Goal: Check status: Check status

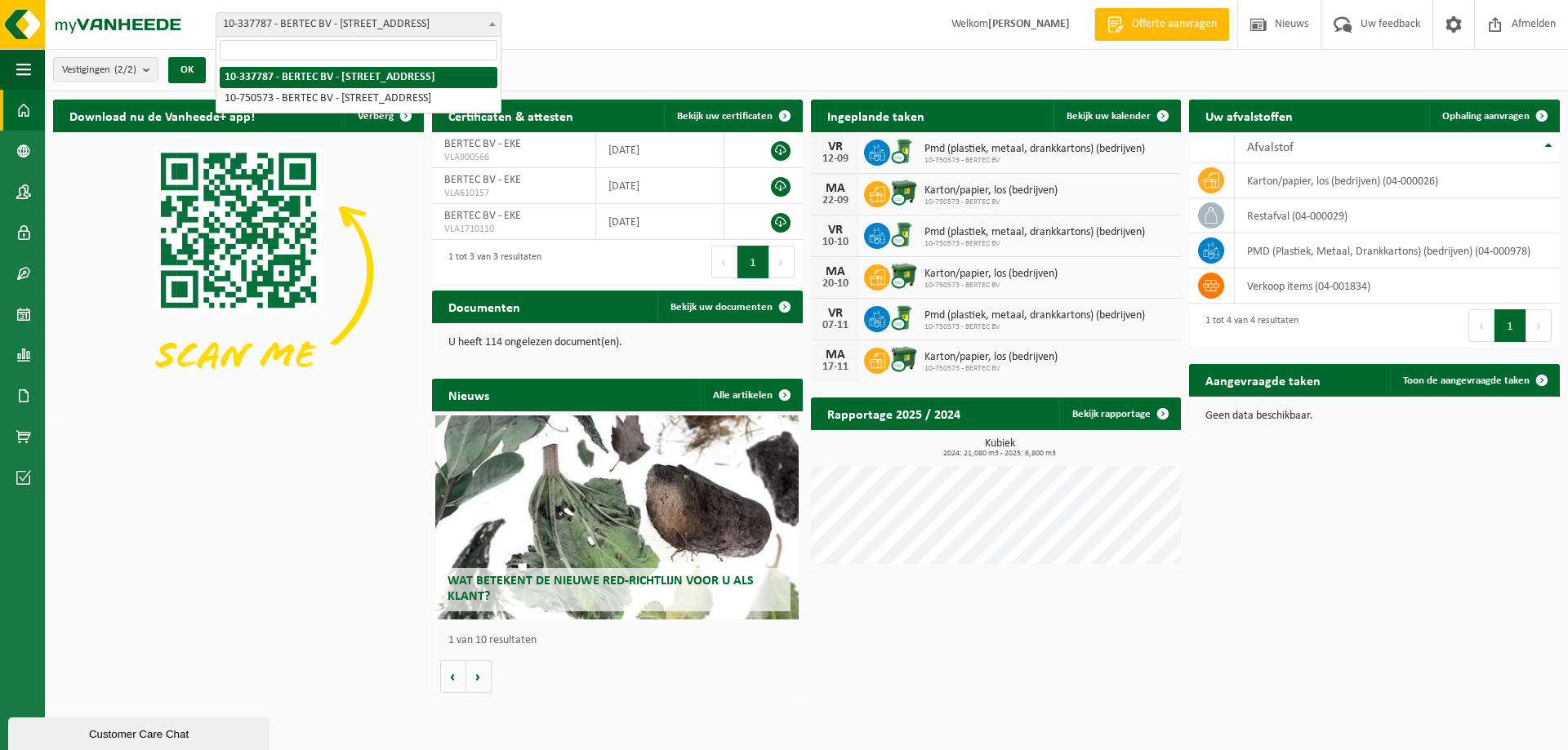
click at [494, 23] on b at bounding box center [492, 24] width 7 height 4
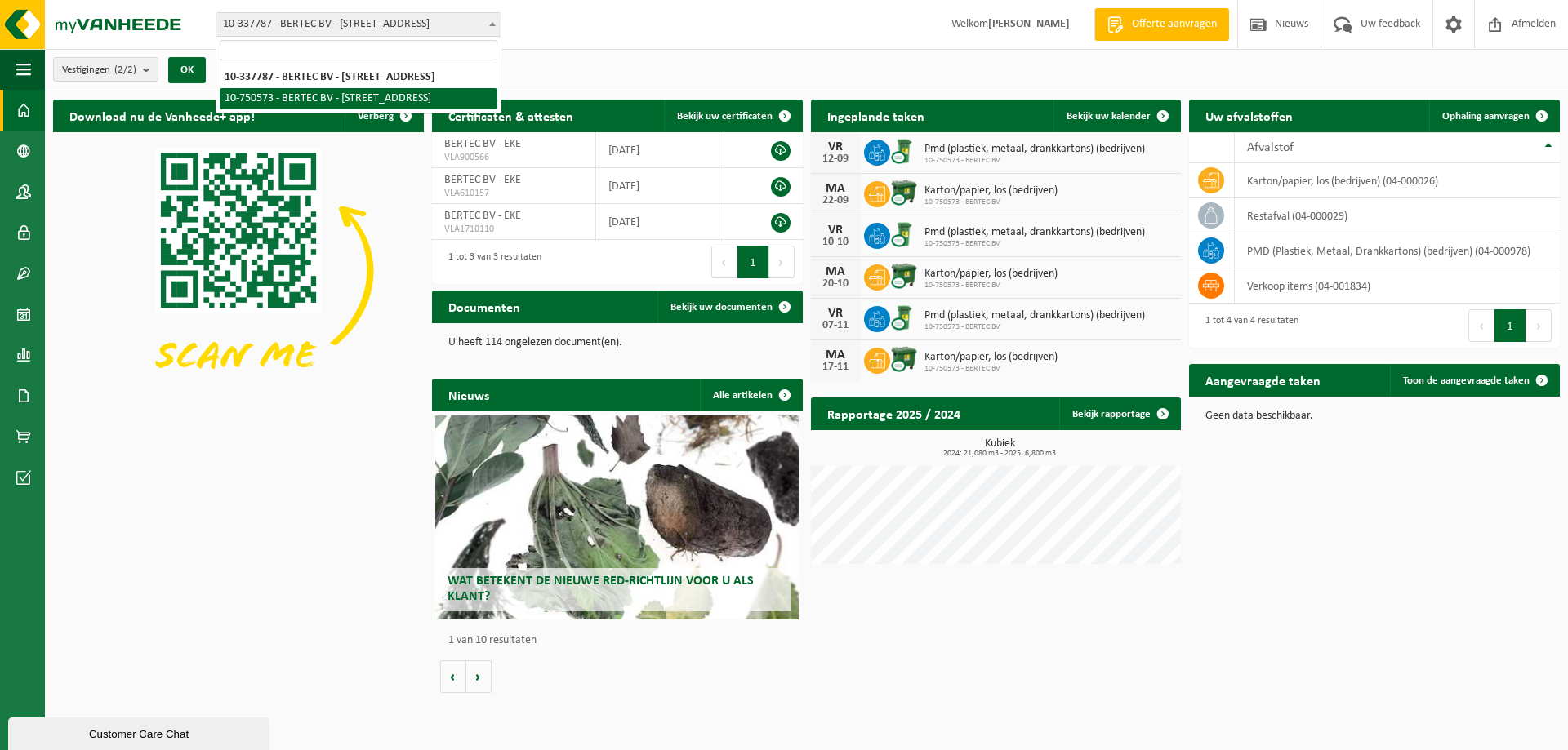
select select "6418"
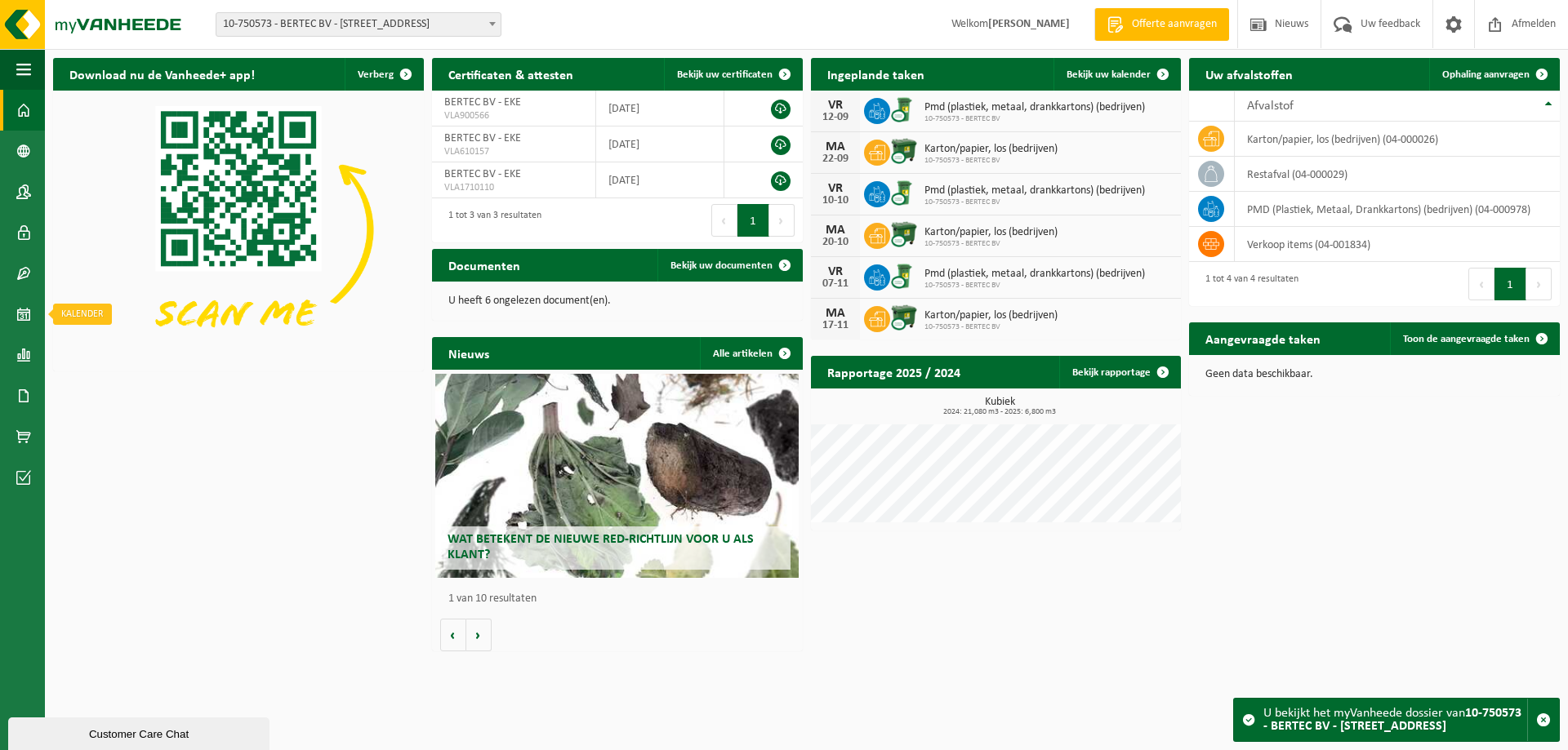
drag, startPoint x: 14, startPoint y: 317, endPoint x: 69, endPoint y: 317, distance: 55.0
click at [14, 316] on link "Kalender" at bounding box center [22, 314] width 45 height 41
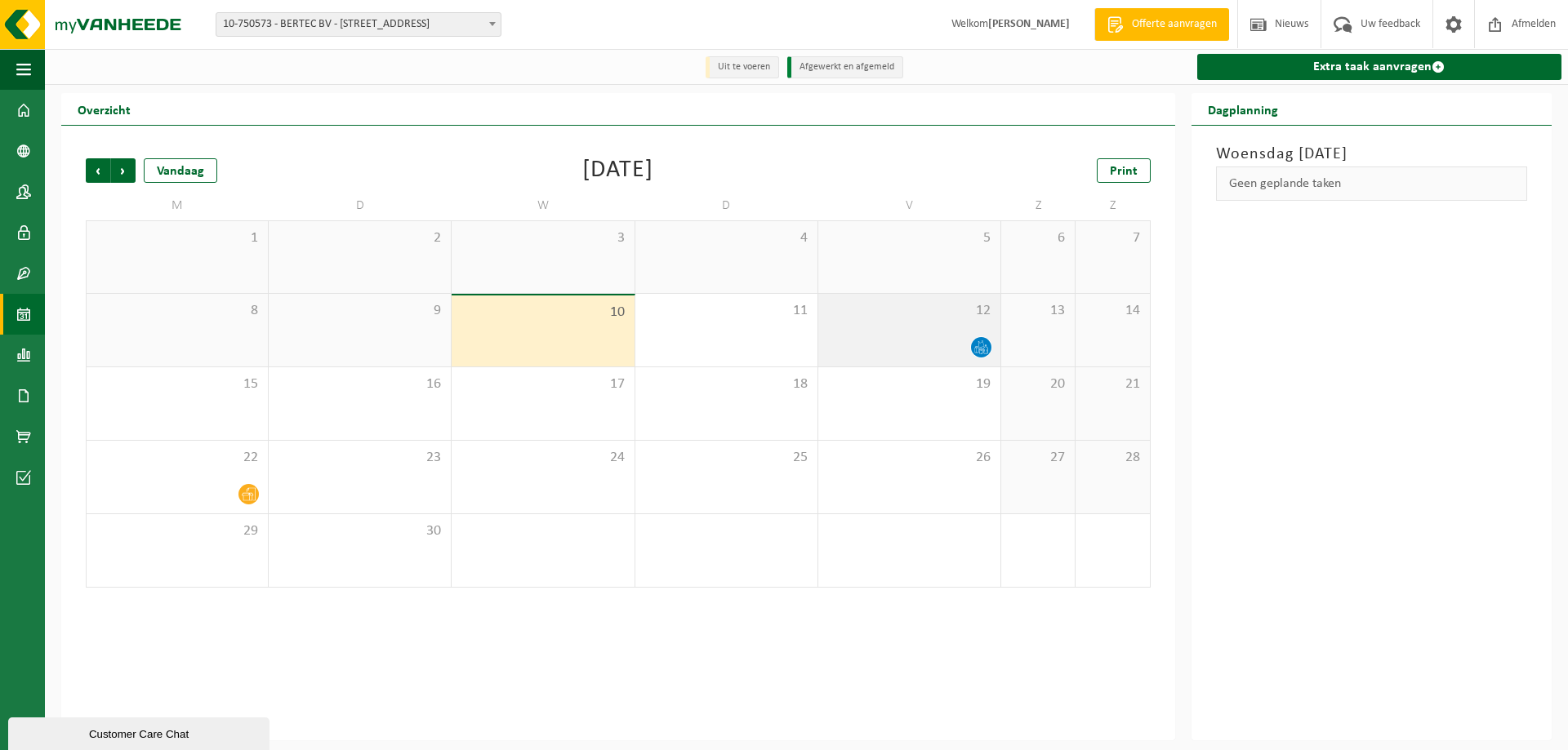
click at [936, 332] on div "12" at bounding box center [910, 330] width 182 height 73
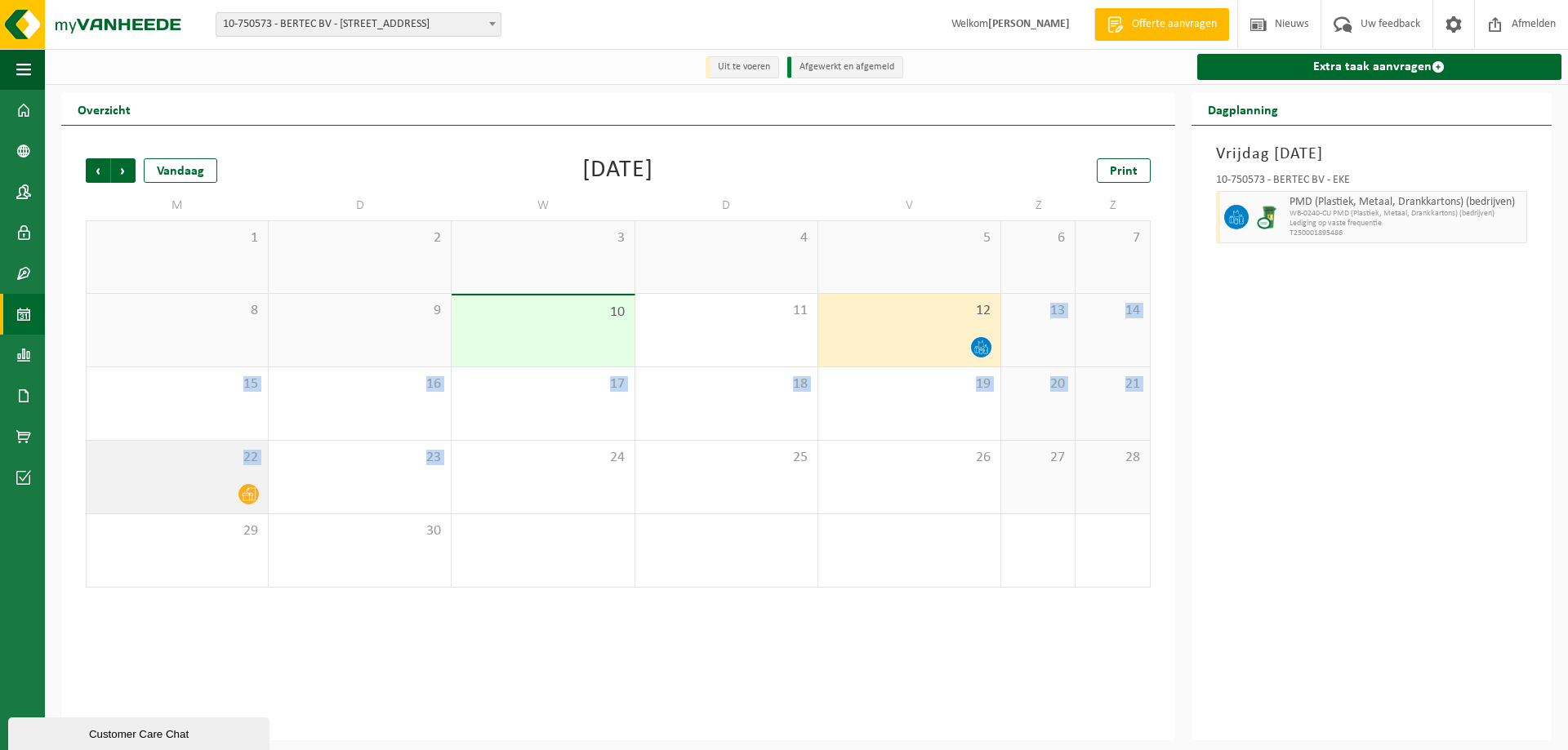
drag, startPoint x: 195, startPoint y: 479, endPoint x: 168, endPoint y: 480, distance: 27.0
click at [168, 480] on tbody "1 2 3 4 5 6 7 8 9 10 11 12 13 14 15 16 17 18 19 20 21 22 23 24 25 26 27 28 29 3…" at bounding box center [617, 403] width 1065 height 367
click at [168, 481] on div "22" at bounding box center [176, 477] width 181 height 73
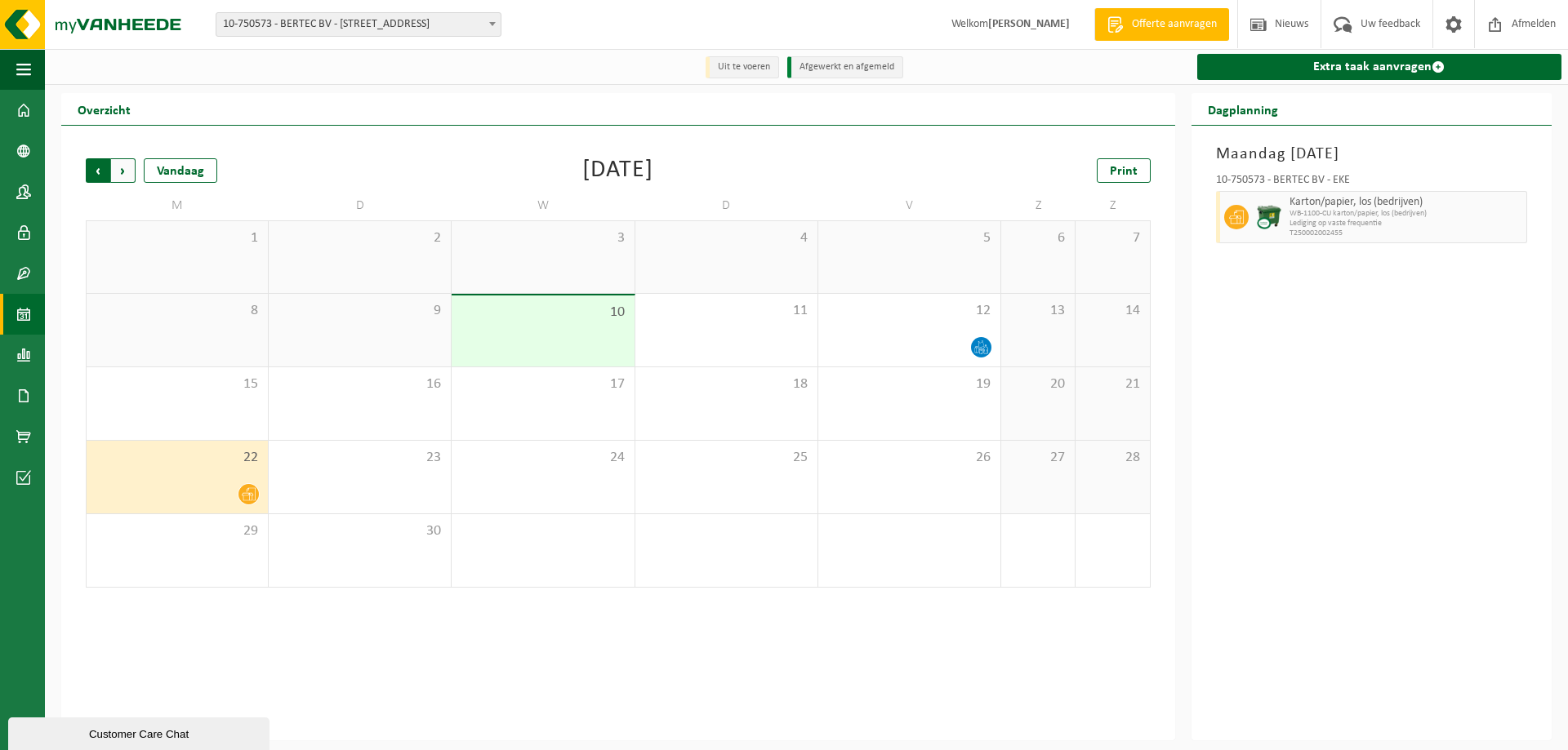
click at [123, 168] on span "Volgende" at bounding box center [124, 170] width 25 height 25
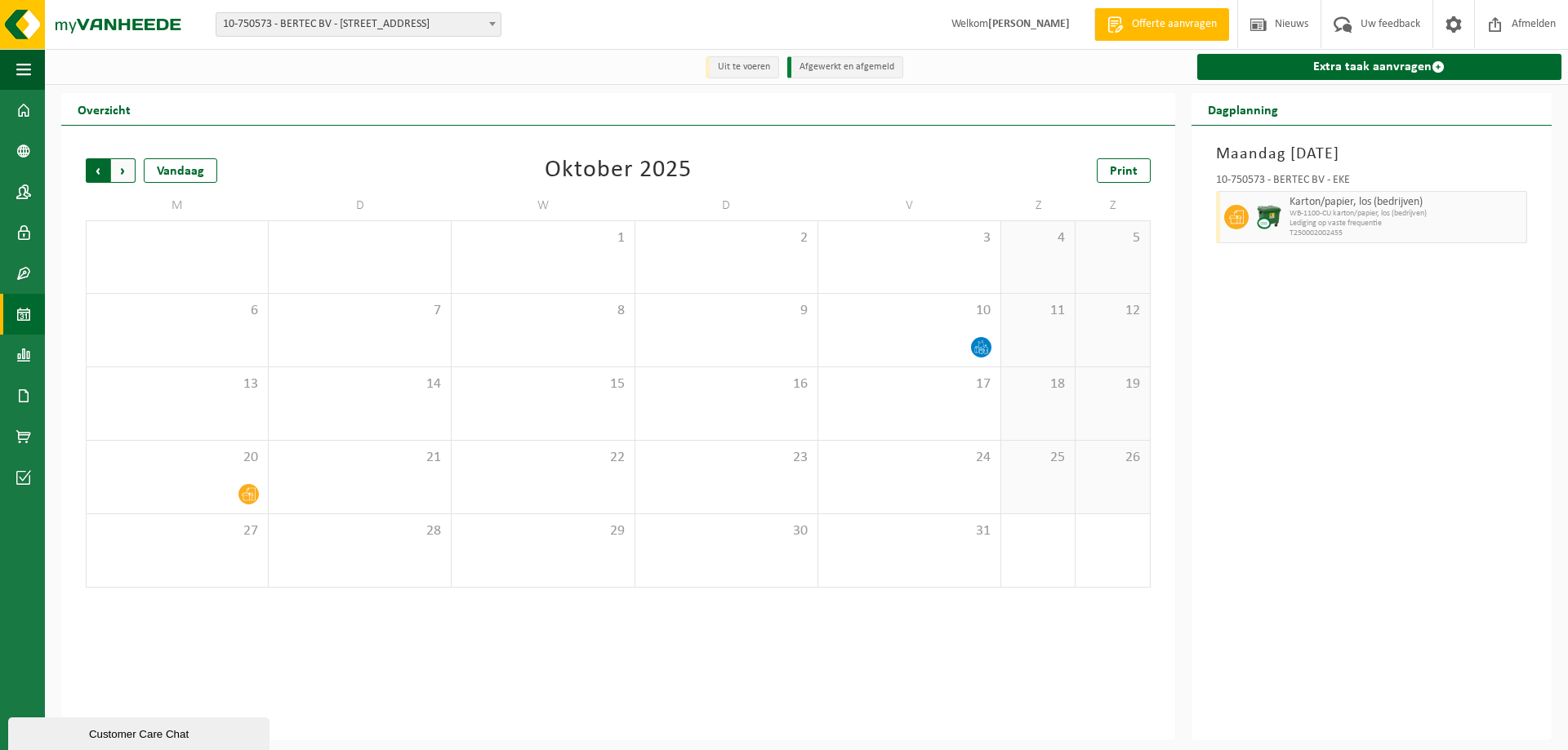
click at [129, 172] on span "Volgende" at bounding box center [124, 170] width 25 height 25
click at [127, 172] on span "Volgende" at bounding box center [124, 170] width 25 height 25
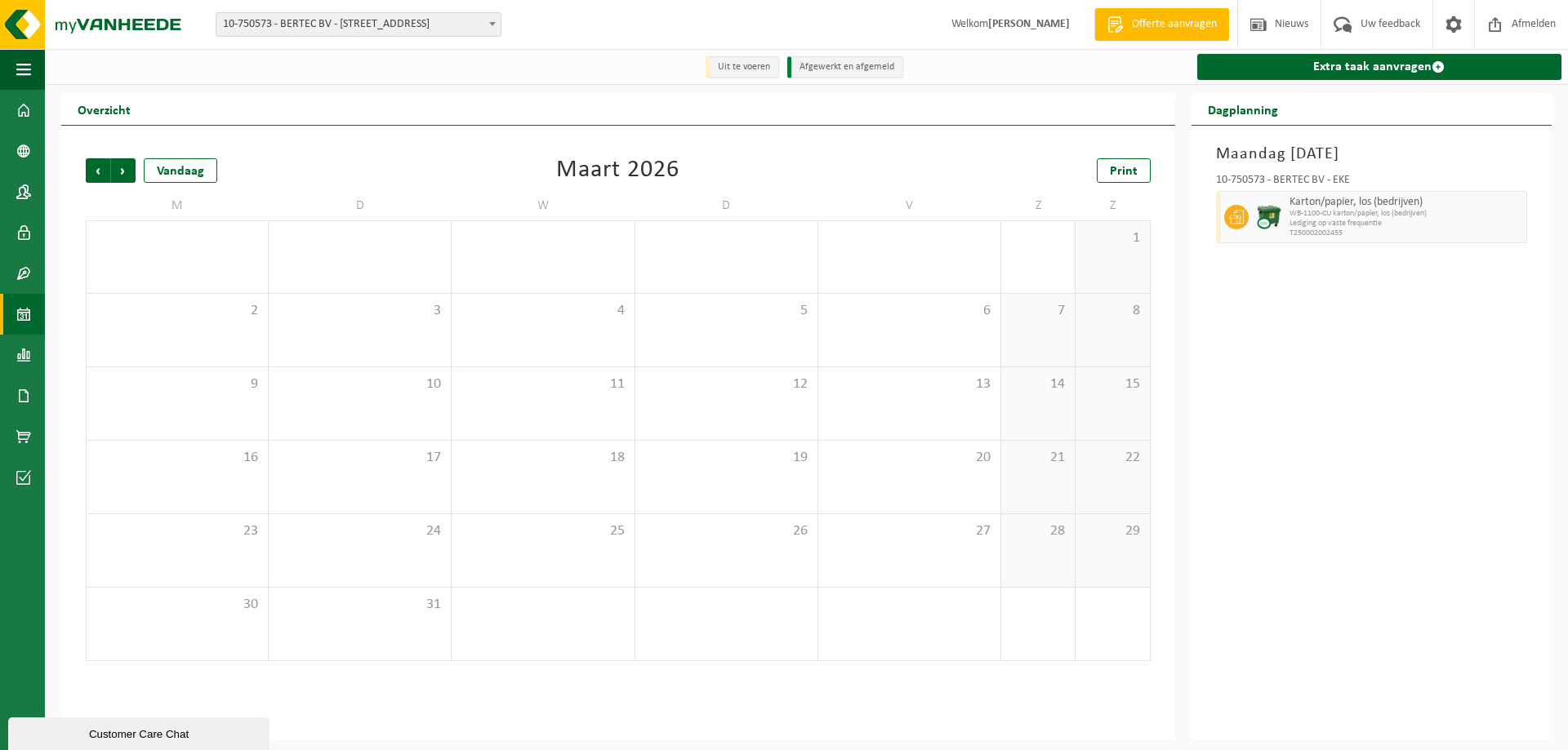
click at [127, 172] on span "Volgende" at bounding box center [124, 170] width 25 height 25
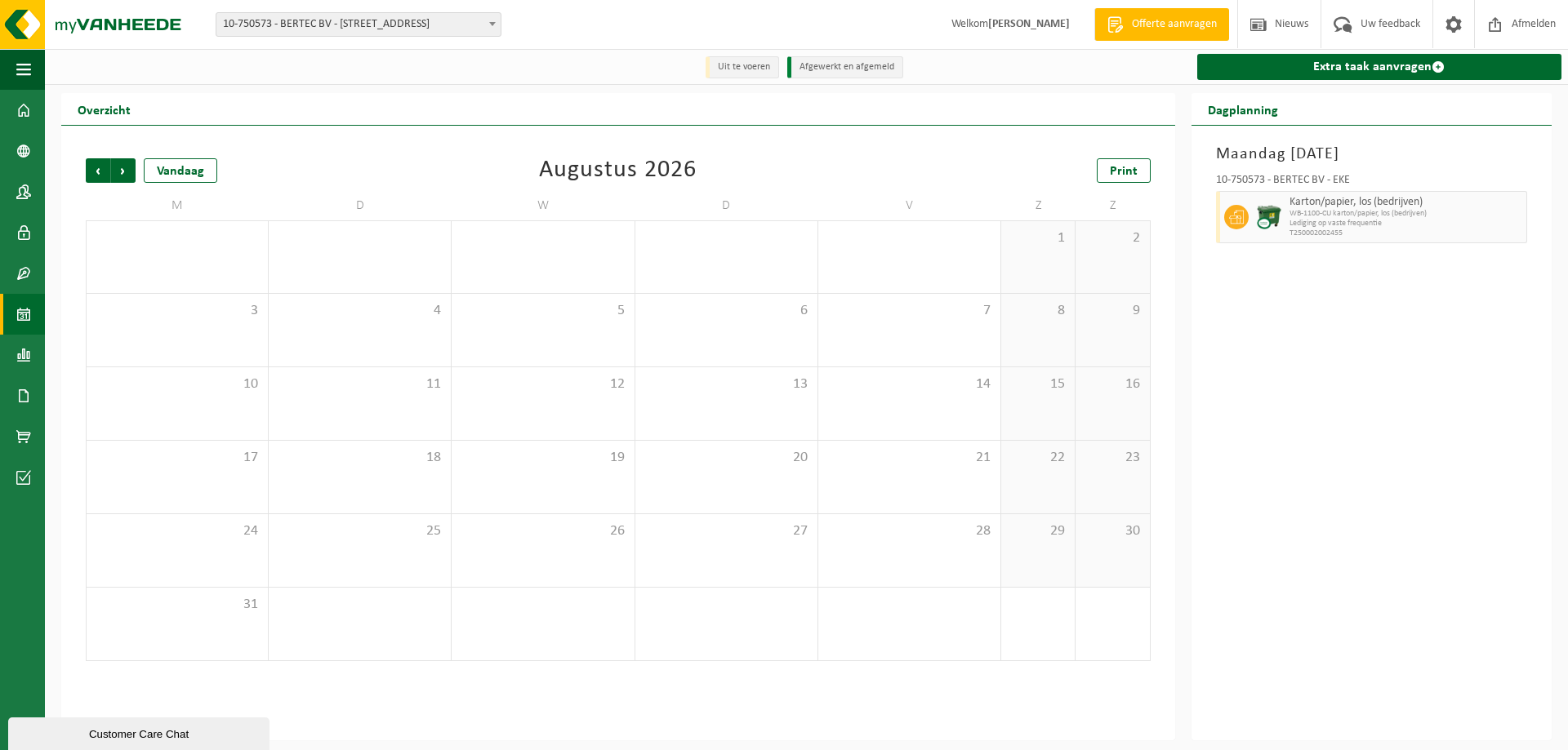
click at [127, 172] on span "Volgende" at bounding box center [124, 170] width 25 height 25
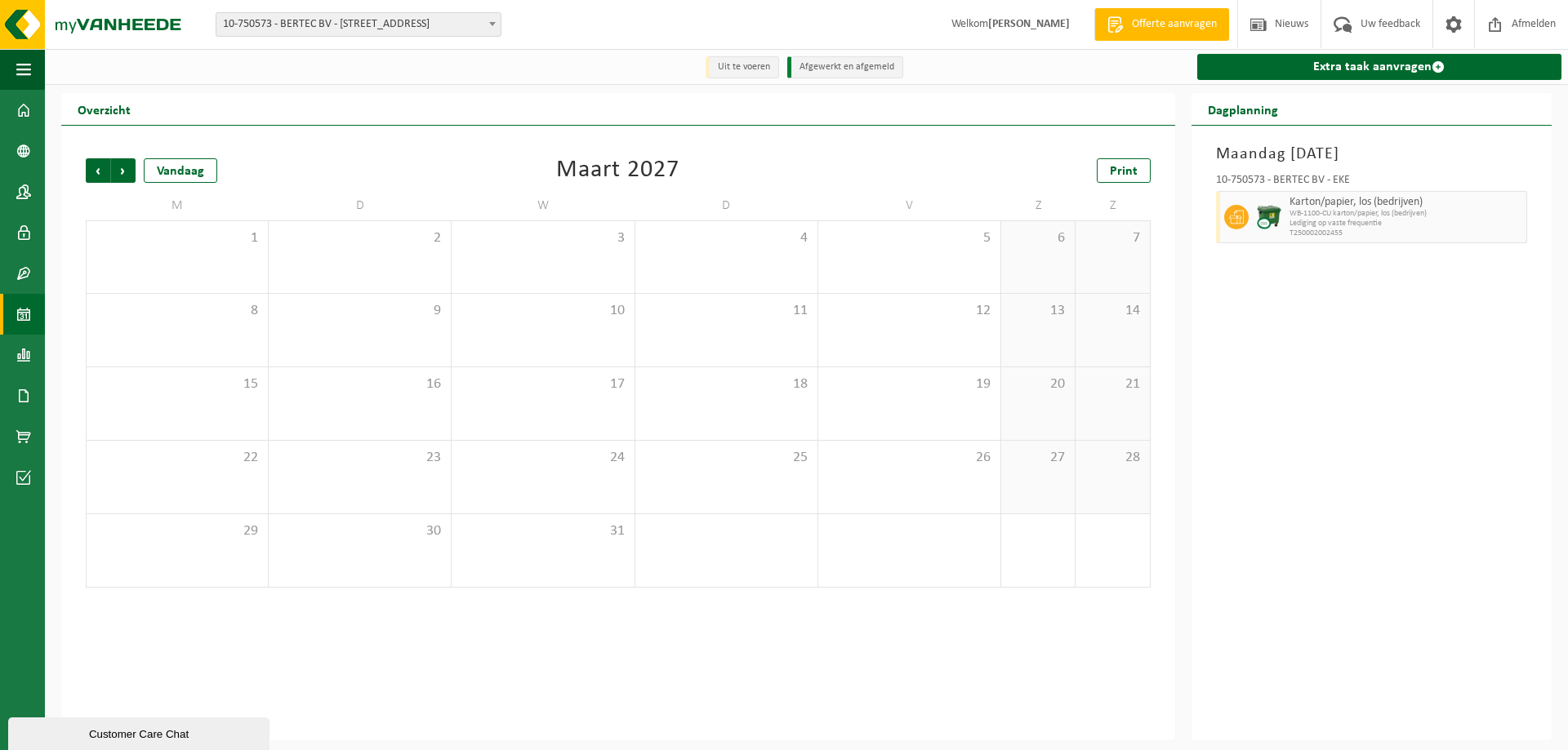
click at [127, 172] on span "Volgende" at bounding box center [124, 170] width 25 height 25
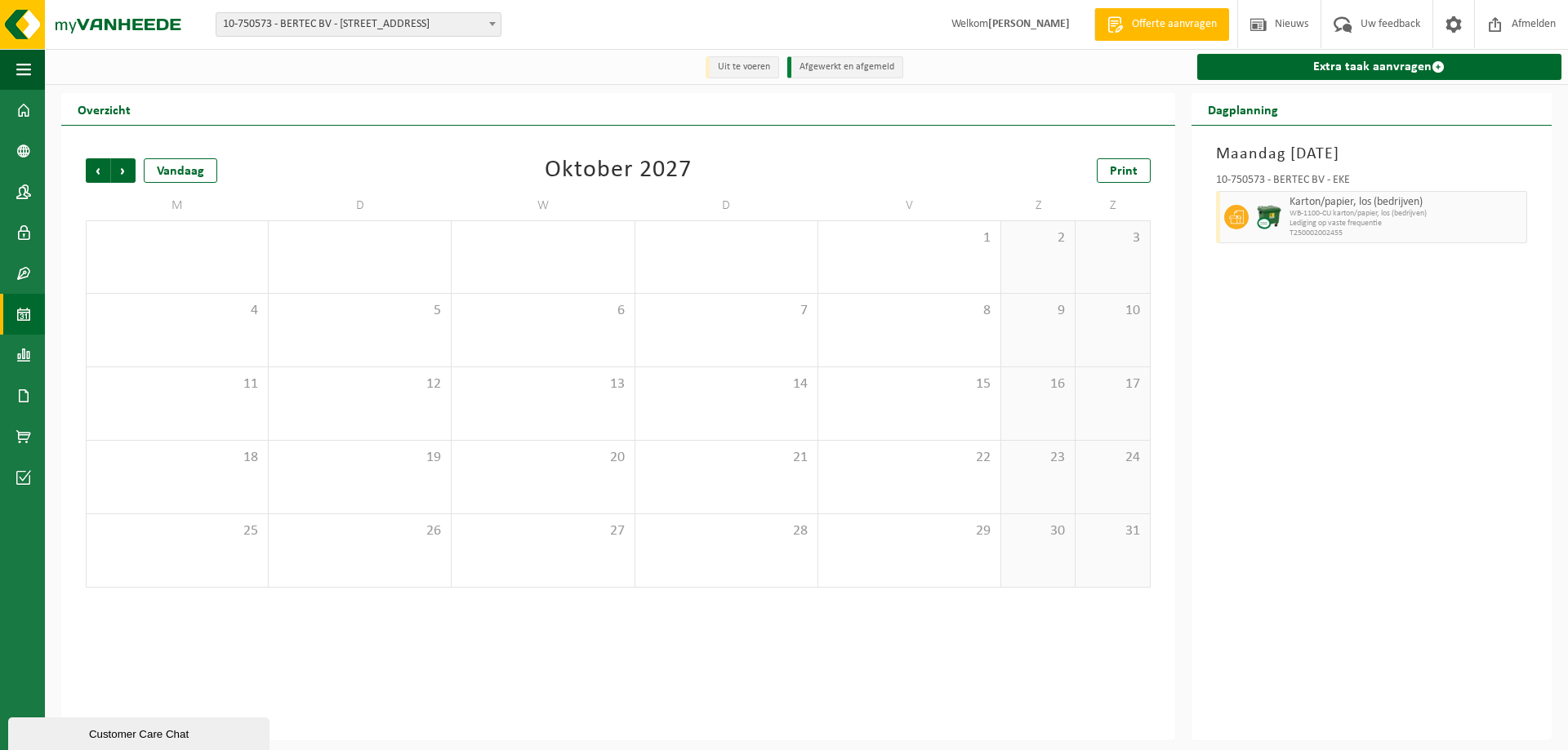
click at [127, 172] on span "Volgende" at bounding box center [124, 170] width 25 height 25
click at [94, 170] on span "Vorige" at bounding box center [98, 170] width 25 height 25
click at [94, 170] on span "Vorige" at bounding box center [98, 170] width 25 height 25
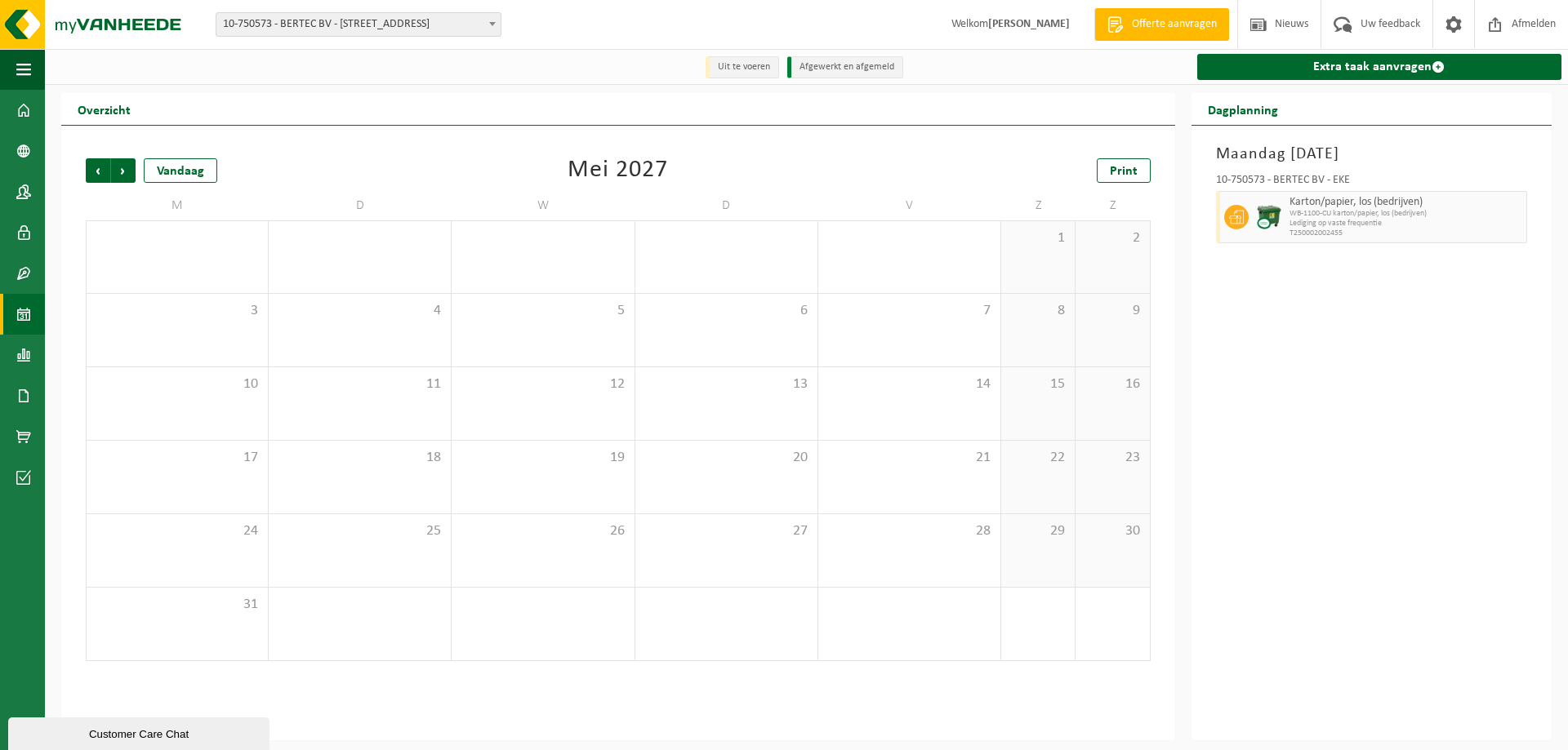
click at [94, 170] on span "Vorige" at bounding box center [98, 170] width 25 height 25
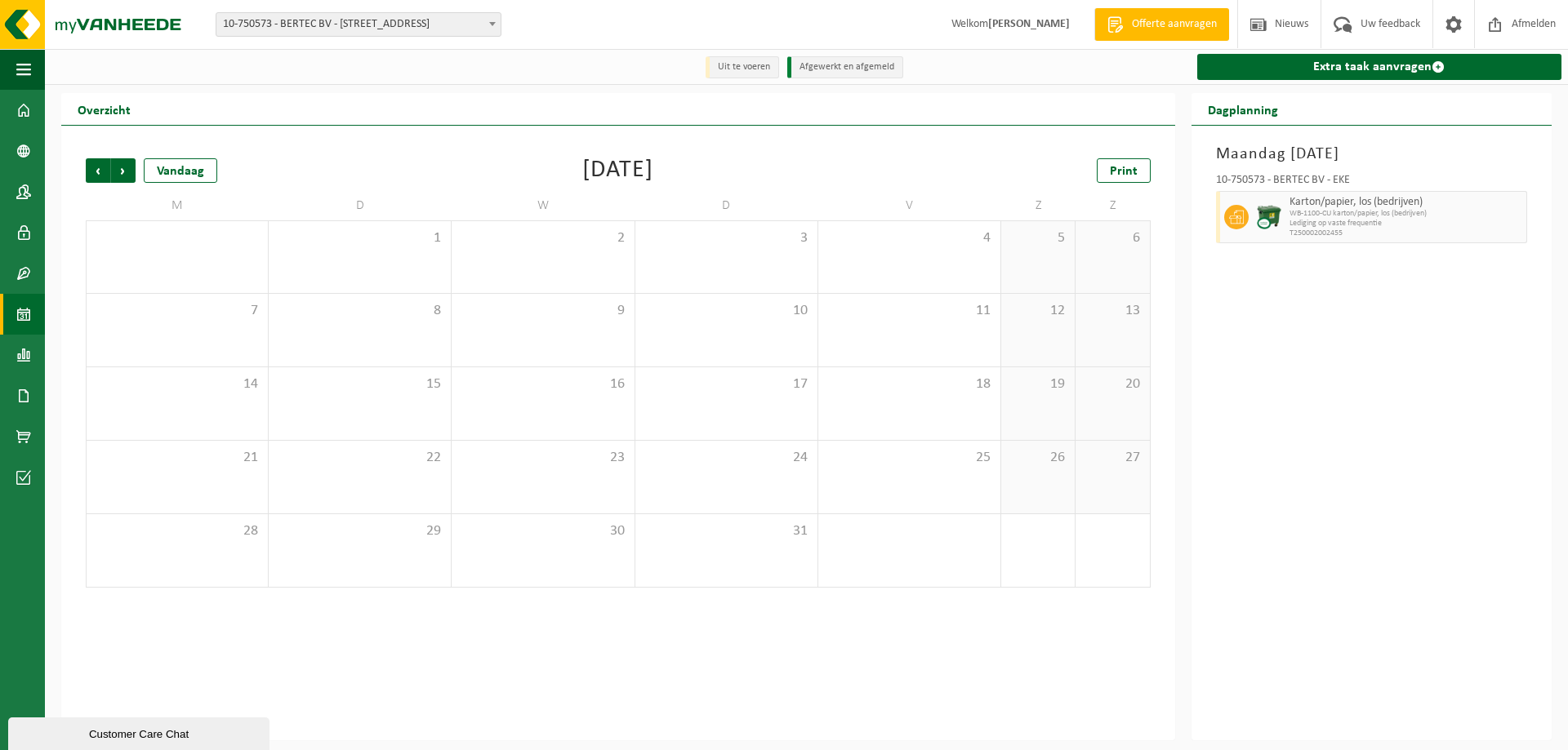
click at [94, 170] on span "Vorige" at bounding box center [98, 170] width 25 height 25
click at [95, 167] on span "Vorige" at bounding box center [98, 170] width 25 height 25
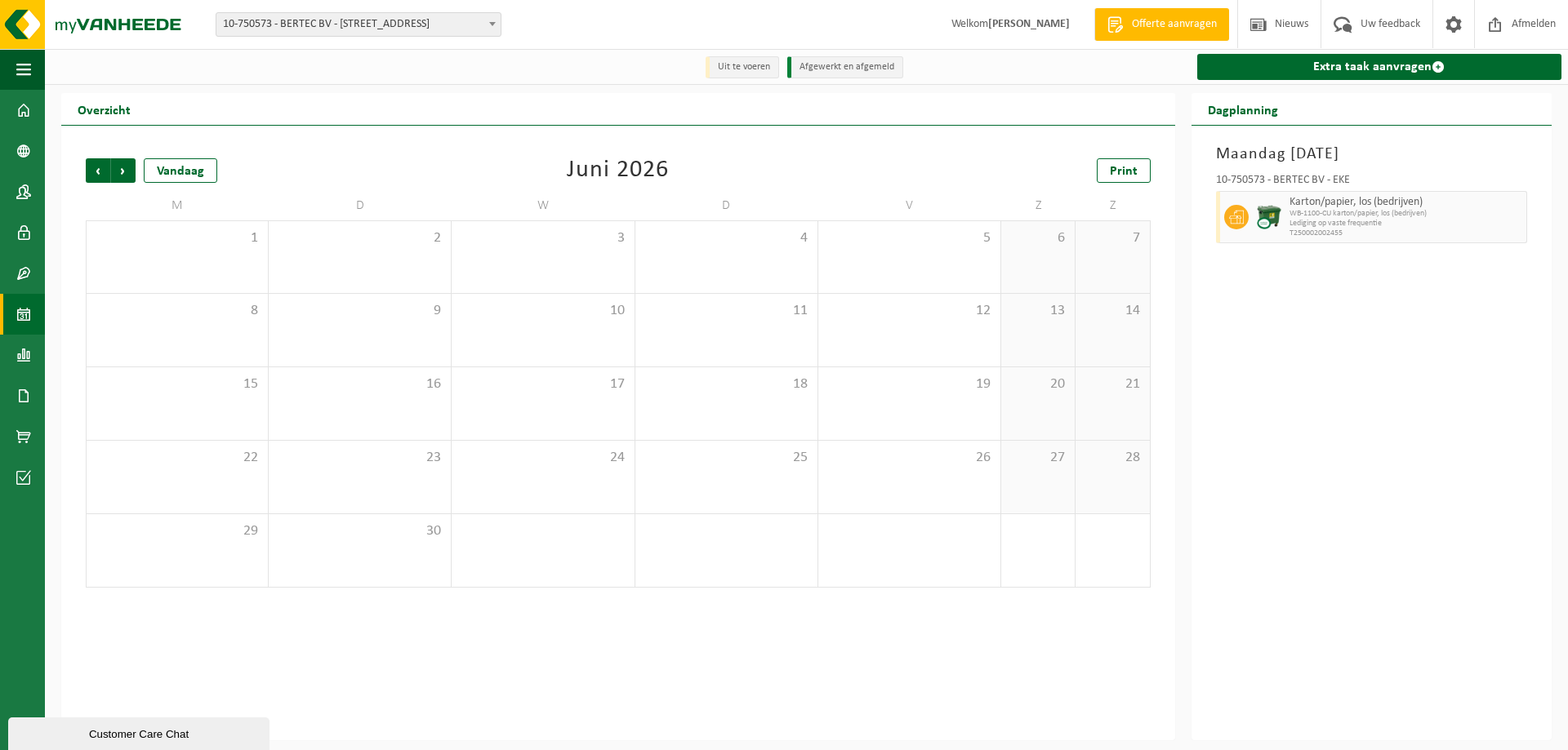
click at [95, 167] on span "Vorige" at bounding box center [98, 170] width 25 height 25
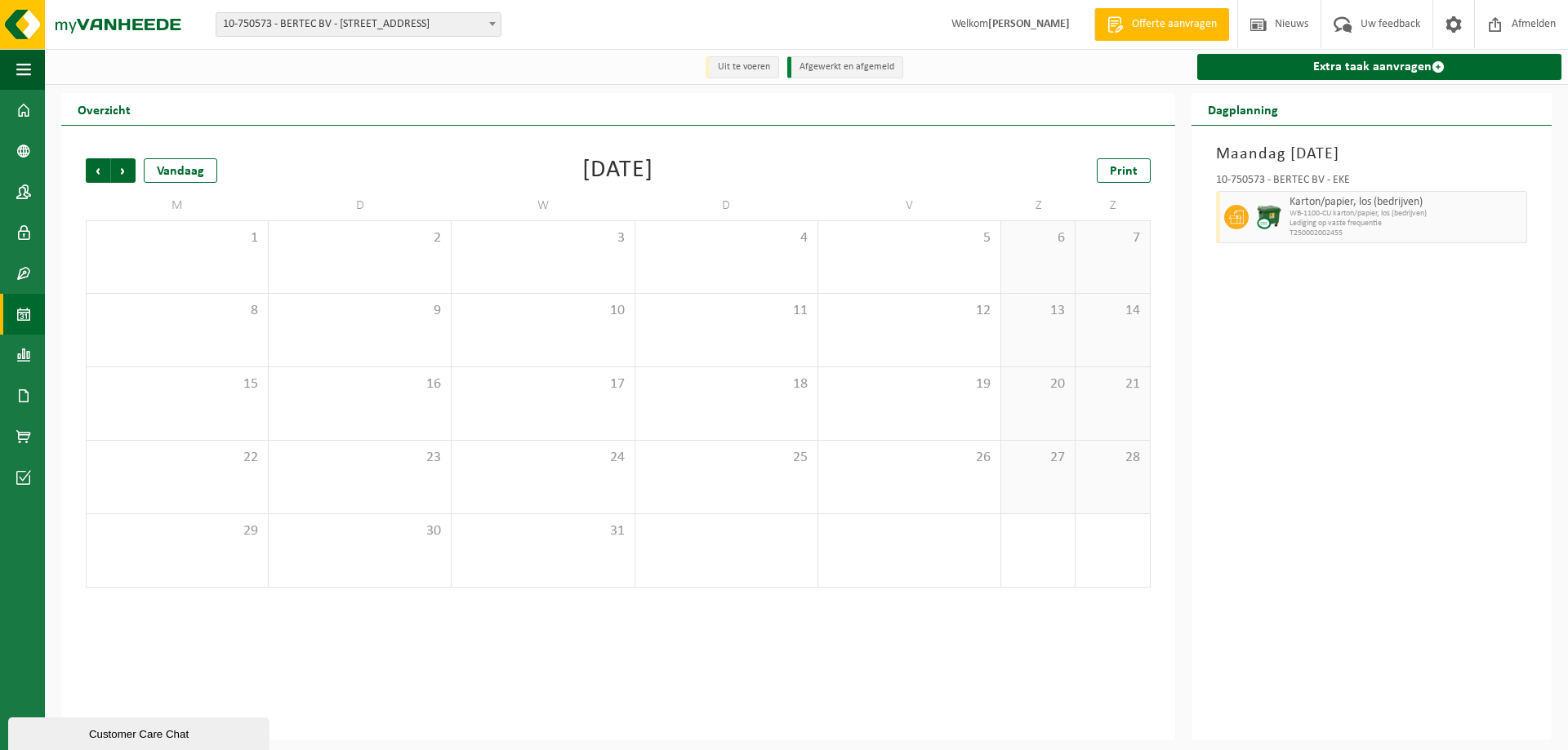
click at [95, 167] on span "Vorige" at bounding box center [98, 170] width 25 height 25
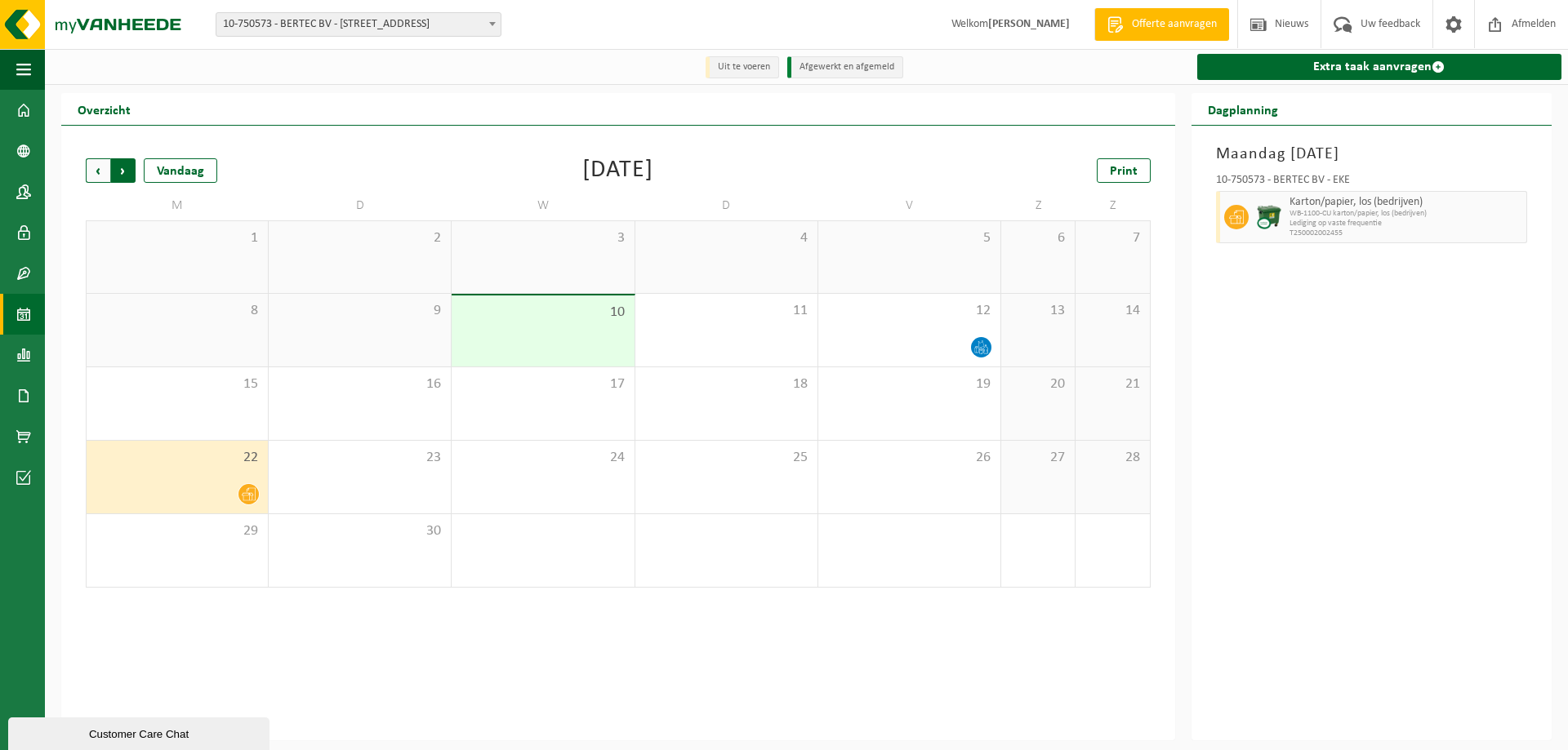
click at [99, 170] on span "Vorige" at bounding box center [98, 170] width 25 height 25
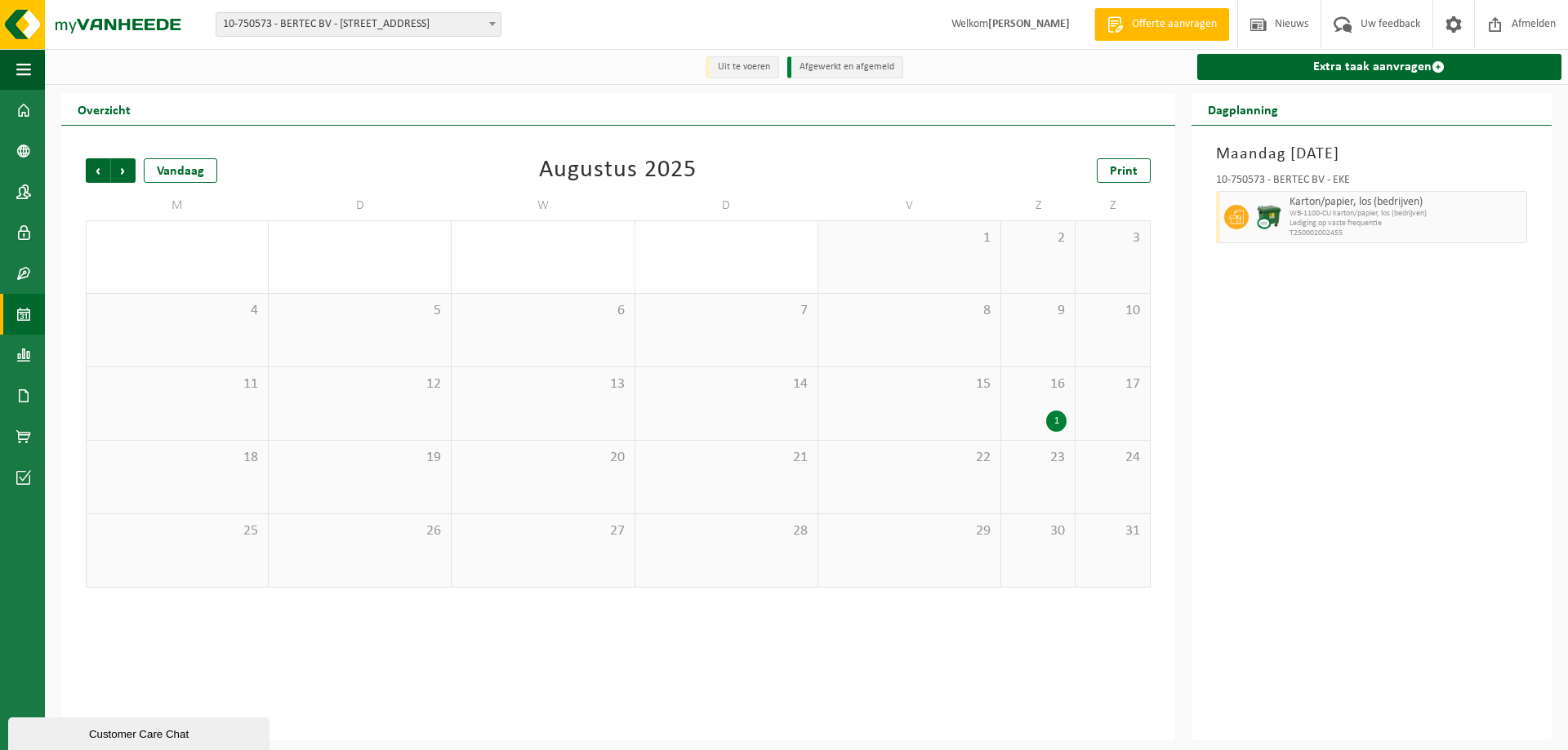
click at [101, 166] on span "Vorige" at bounding box center [98, 170] width 25 height 25
click at [133, 170] on span "Volgende" at bounding box center [124, 170] width 25 height 25
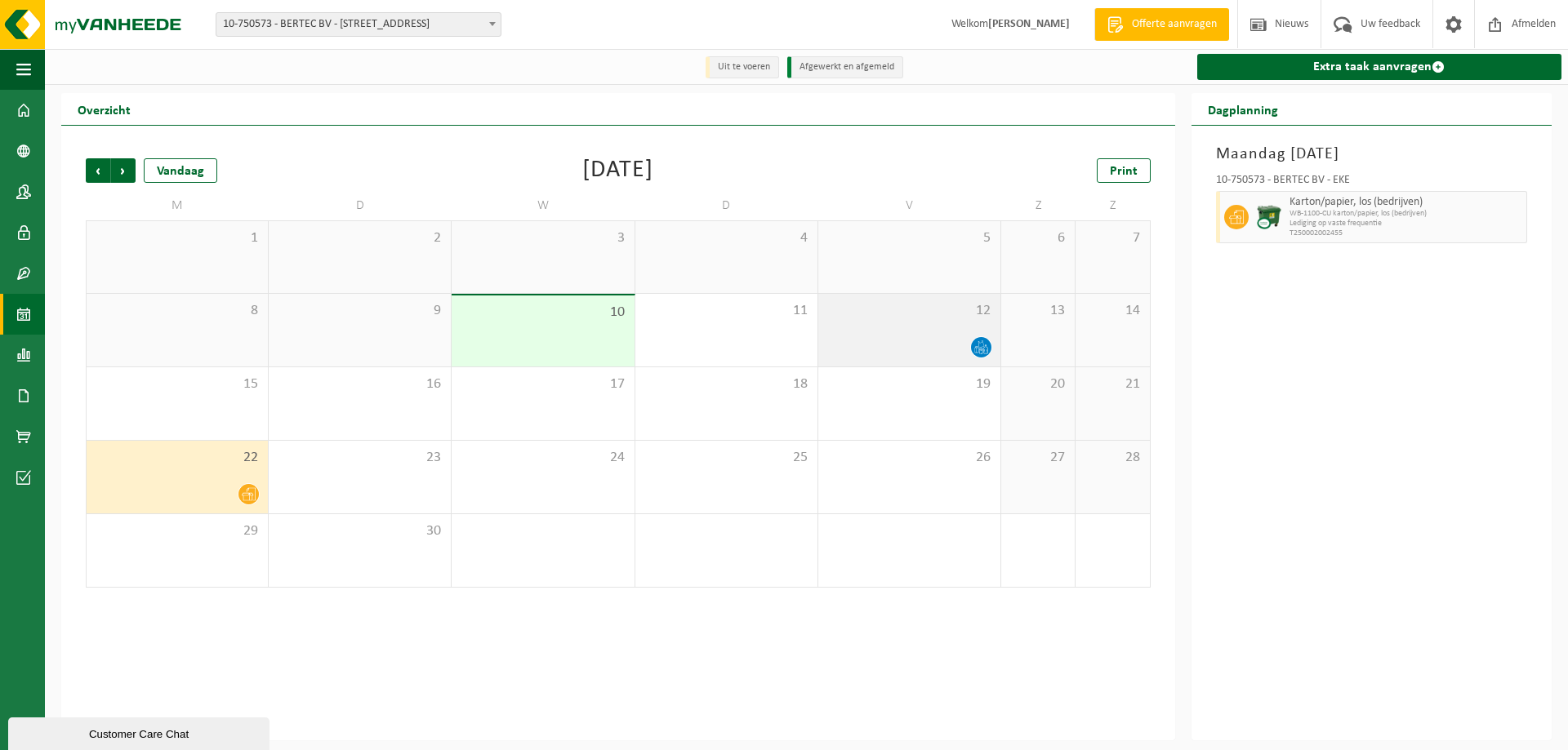
click at [951, 332] on div "12" at bounding box center [910, 330] width 182 height 73
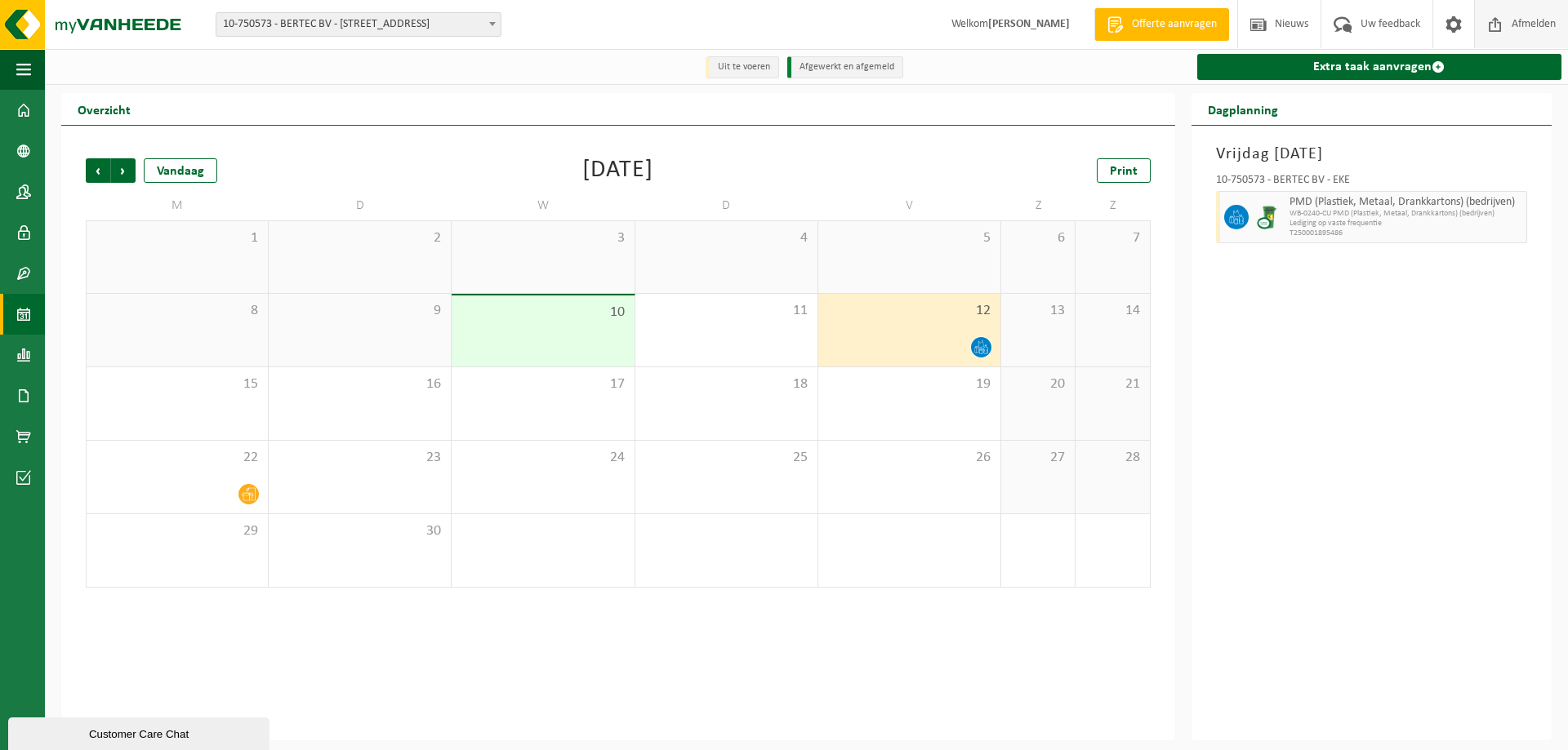
click at [1520, 22] on span "Afmelden" at bounding box center [1533, 24] width 53 height 48
